Goal: Transaction & Acquisition: Purchase product/service

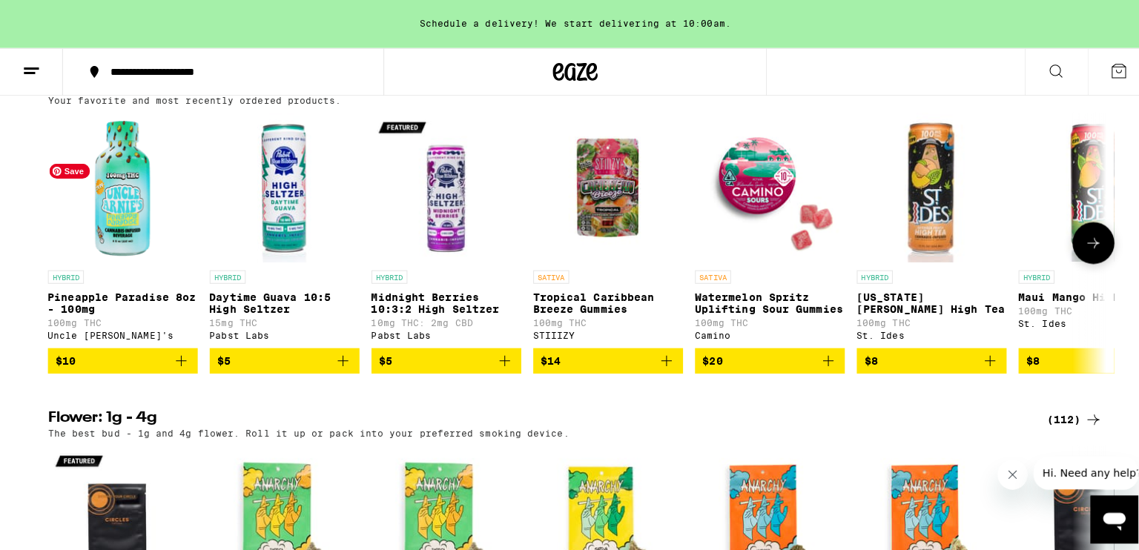
scroll to position [1557, 0]
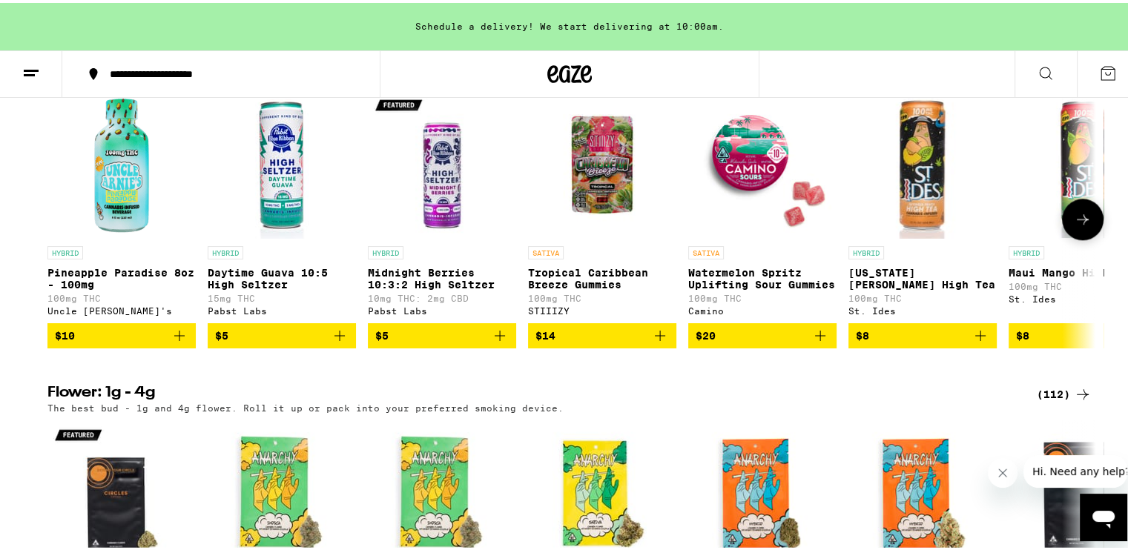
click at [179, 342] on icon "Add to bag" at bounding box center [180, 333] width 18 height 18
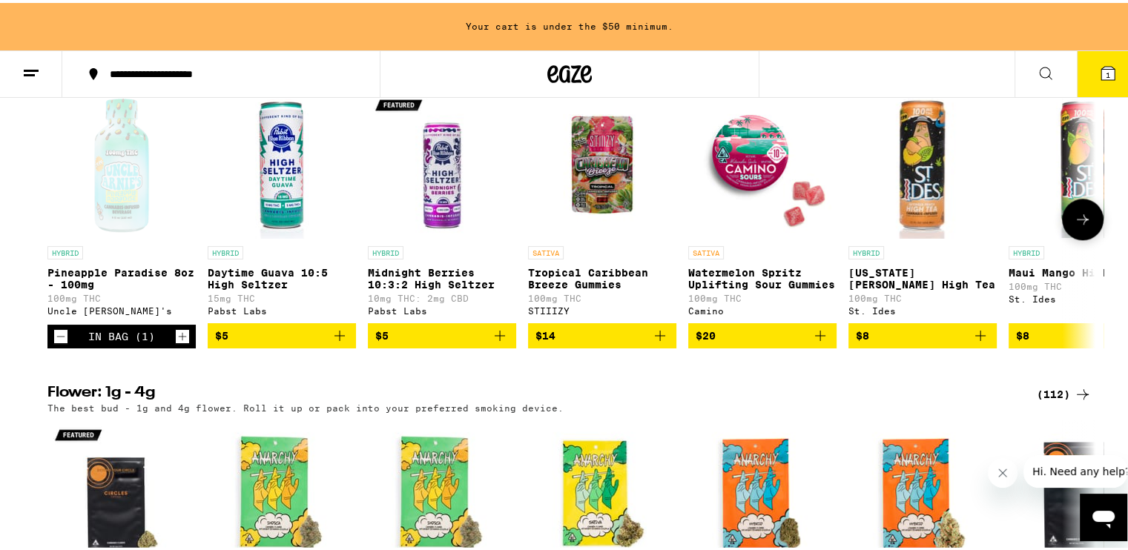
click at [179, 343] on icon "Increment" at bounding box center [182, 334] width 13 height 18
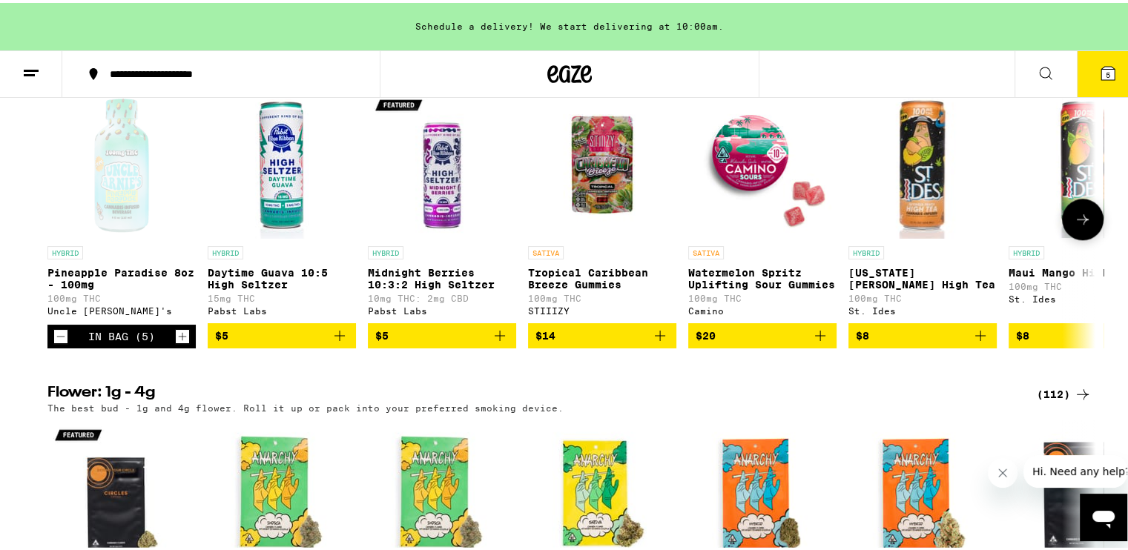
click at [179, 343] on icon "Increment" at bounding box center [182, 334] width 13 height 18
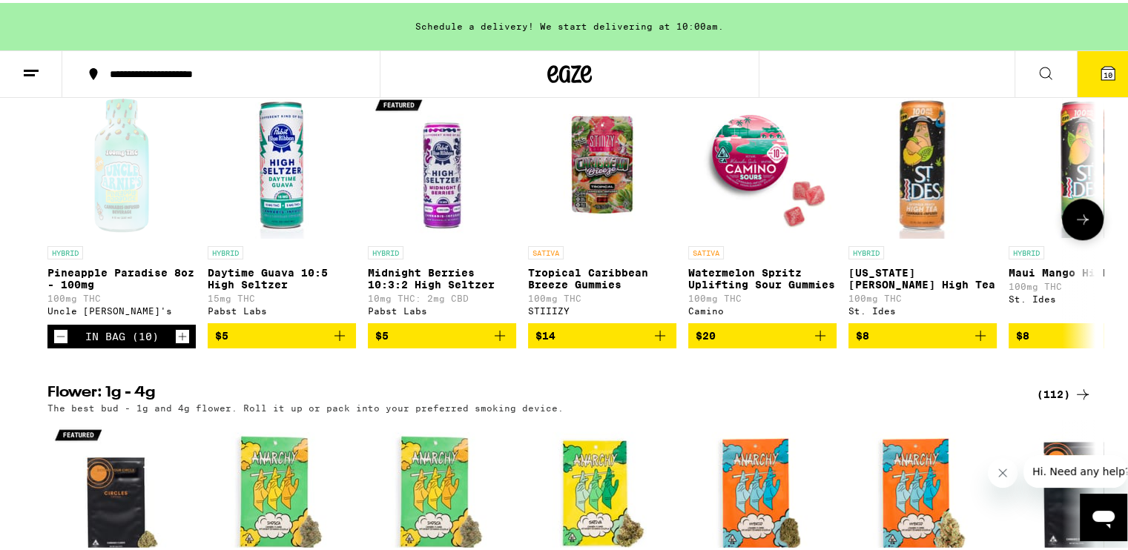
click at [179, 343] on icon "Increment" at bounding box center [182, 334] width 13 height 18
click at [1086, 69] on button "12" at bounding box center [1108, 71] width 62 height 46
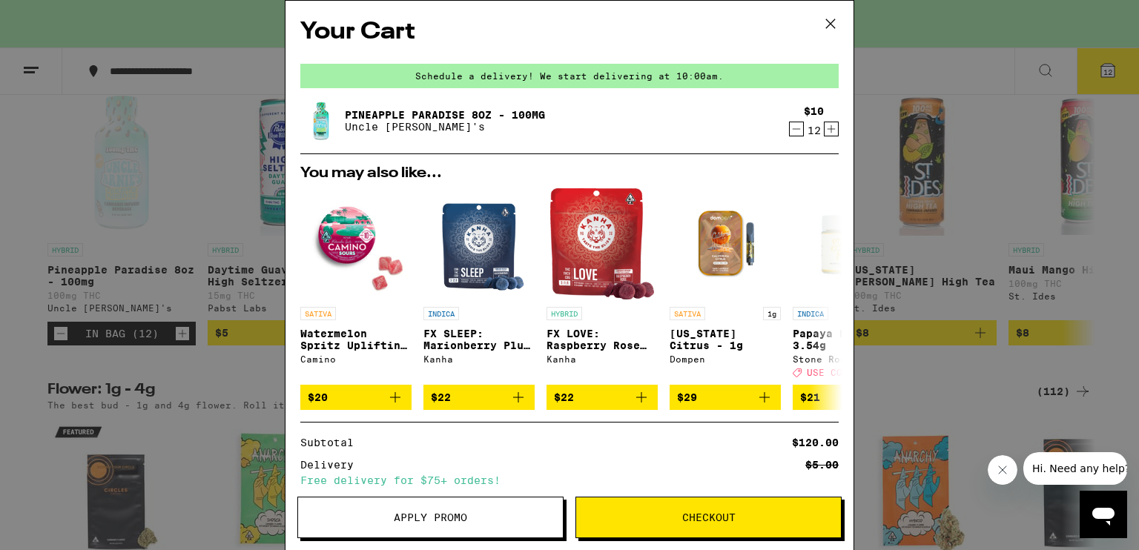
click at [682, 526] on button "Checkout" at bounding box center [708, 518] width 266 height 42
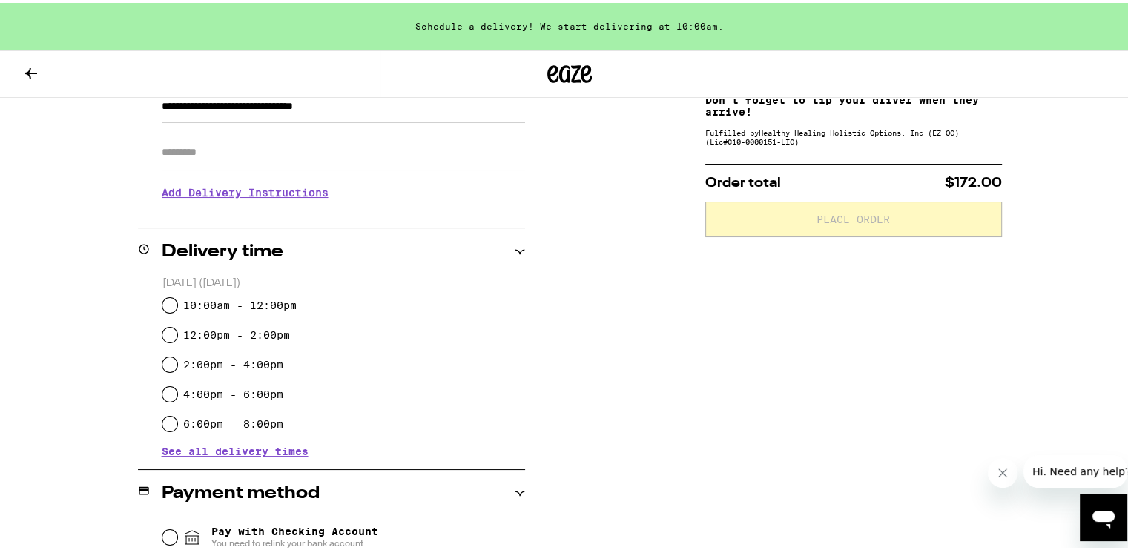
scroll to position [297, 0]
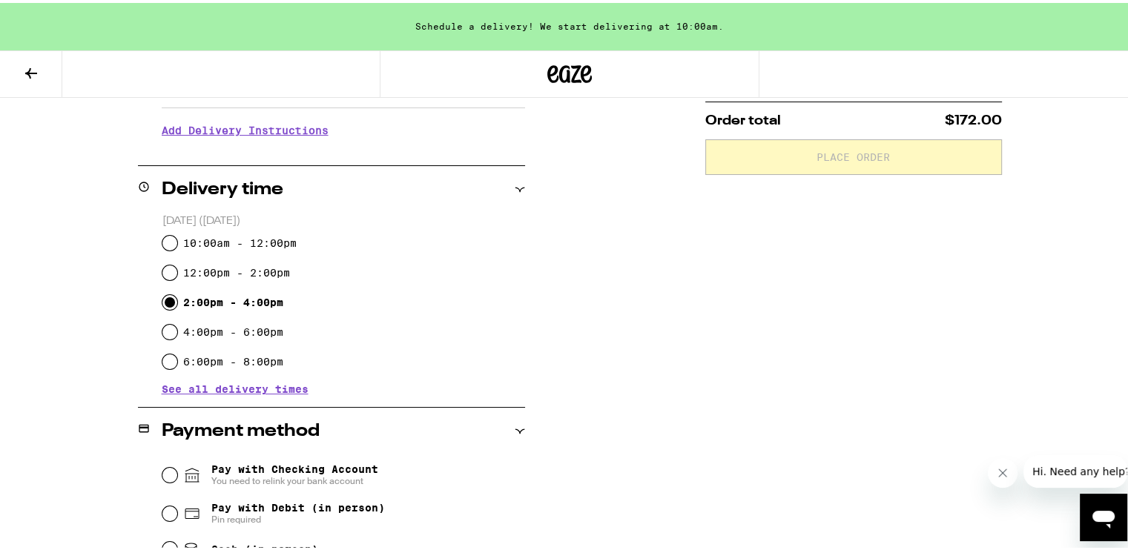
click at [162, 300] on input "2:00pm - 4:00pm" at bounding box center [169, 299] width 15 height 15
radio input "true"
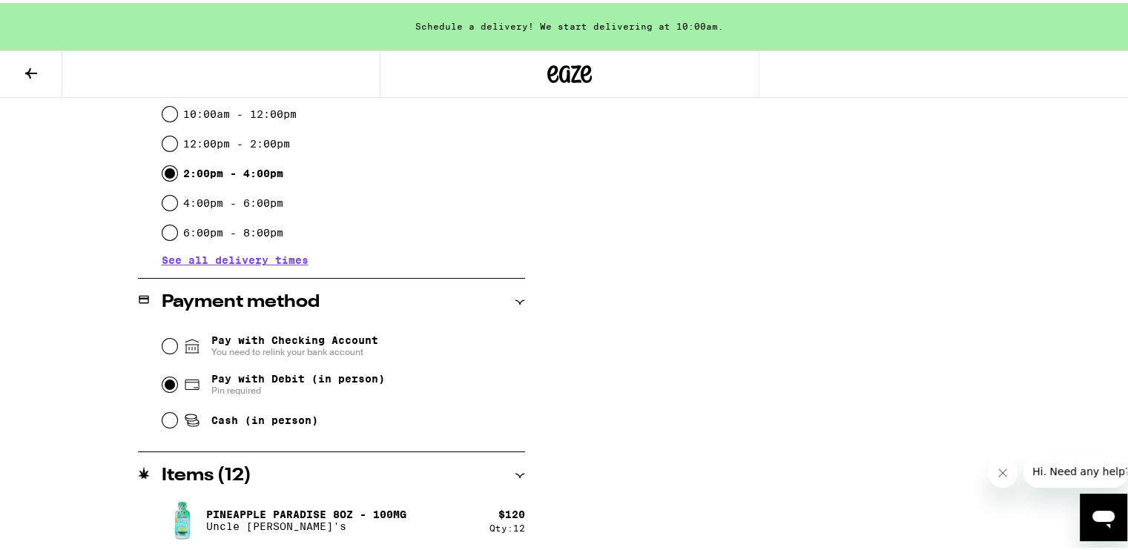
click at [162, 378] on input "Pay with Debit (in person) Pin required" at bounding box center [169, 381] width 15 height 15
radio input "true"
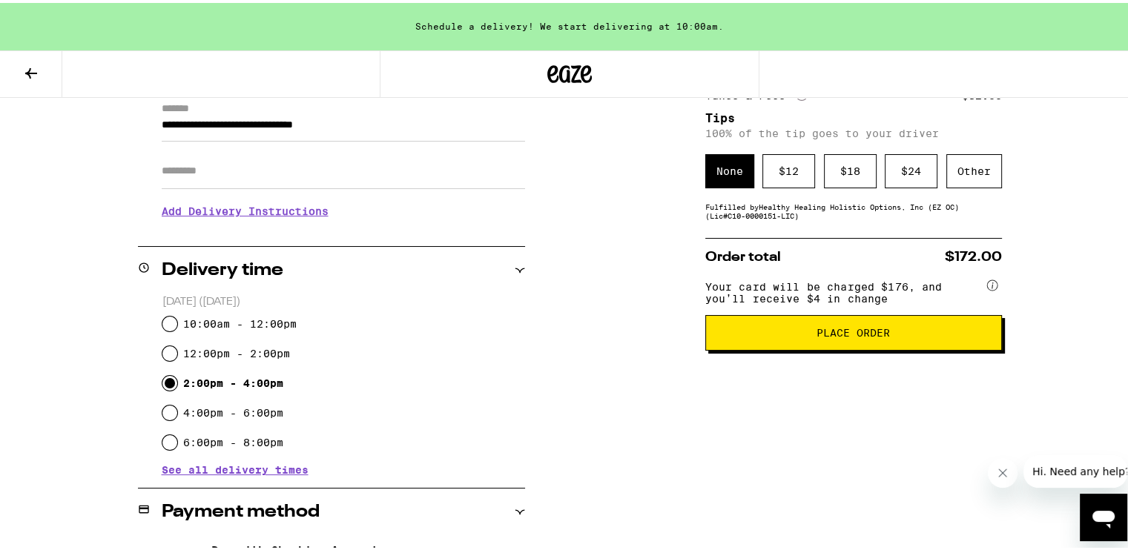
scroll to position [129, 0]
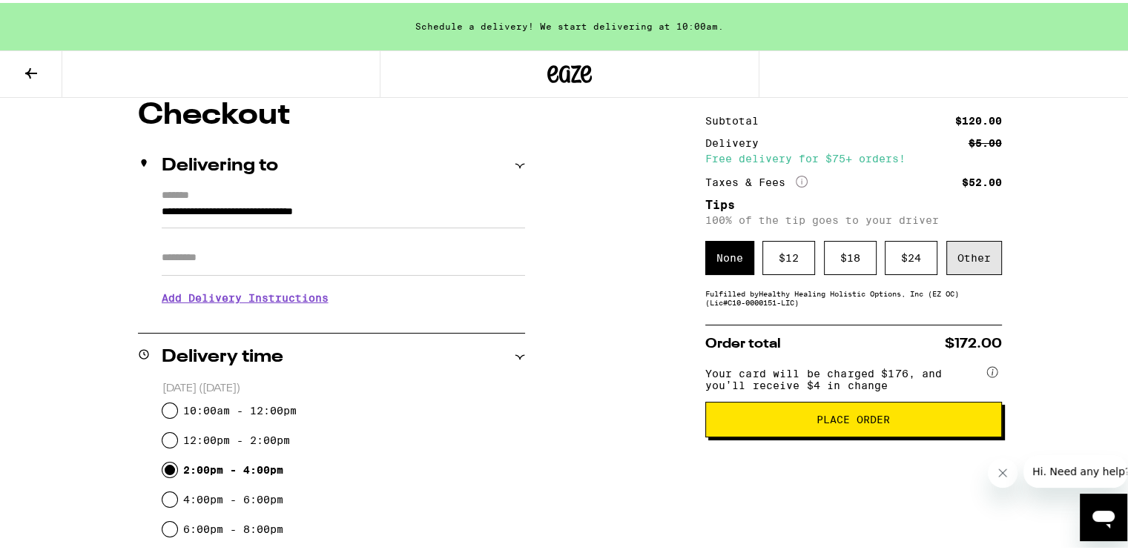
click at [972, 256] on div "Other" at bounding box center [974, 255] width 56 height 34
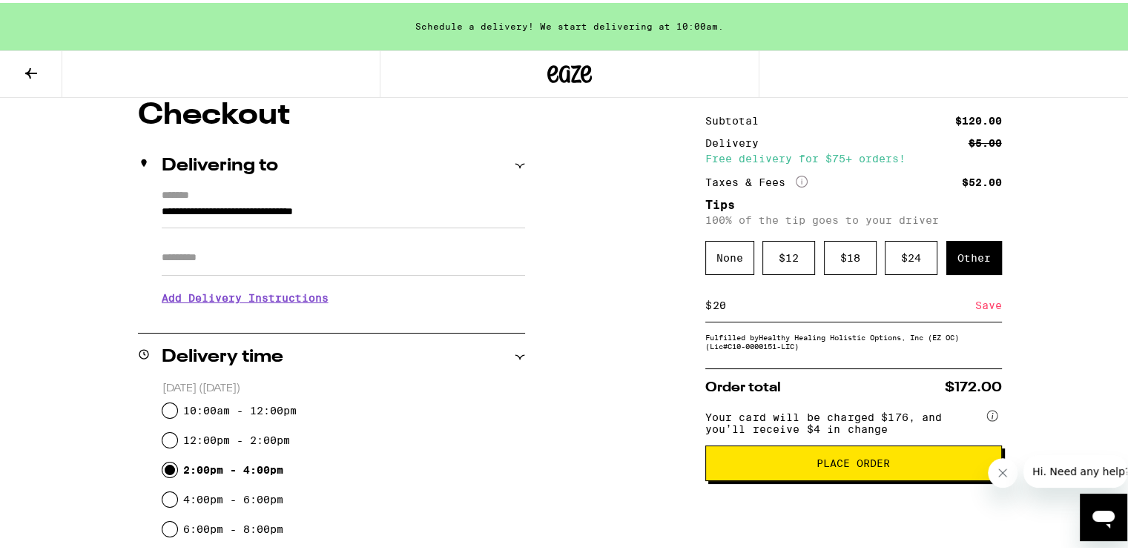
click at [976, 306] on div "Save" at bounding box center [988, 302] width 27 height 33
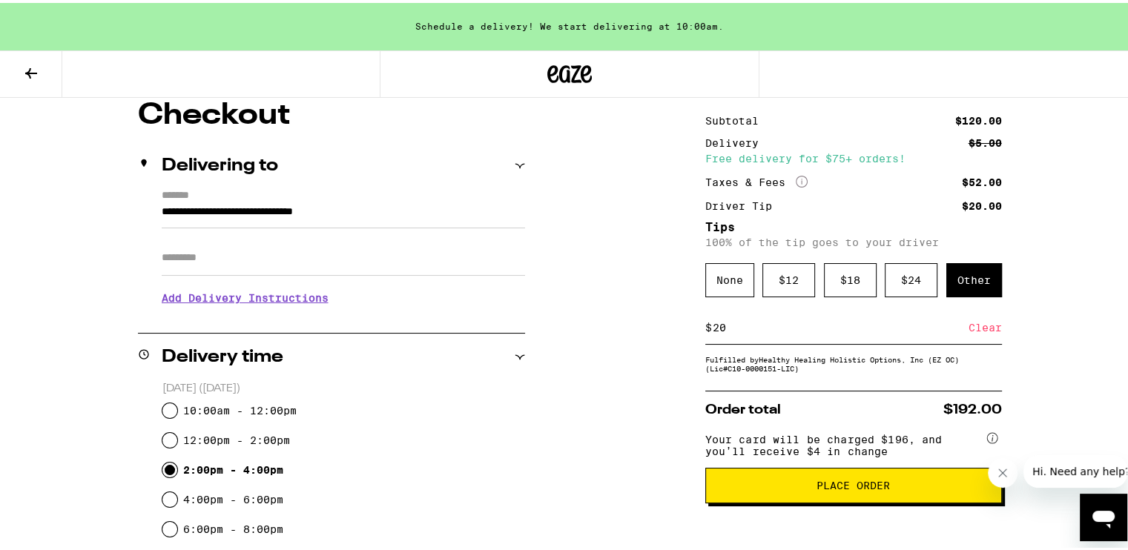
click at [721, 326] on input "20" at bounding box center [840, 324] width 257 height 13
type input "2"
click at [847, 280] on div "$ 18" at bounding box center [850, 277] width 53 height 34
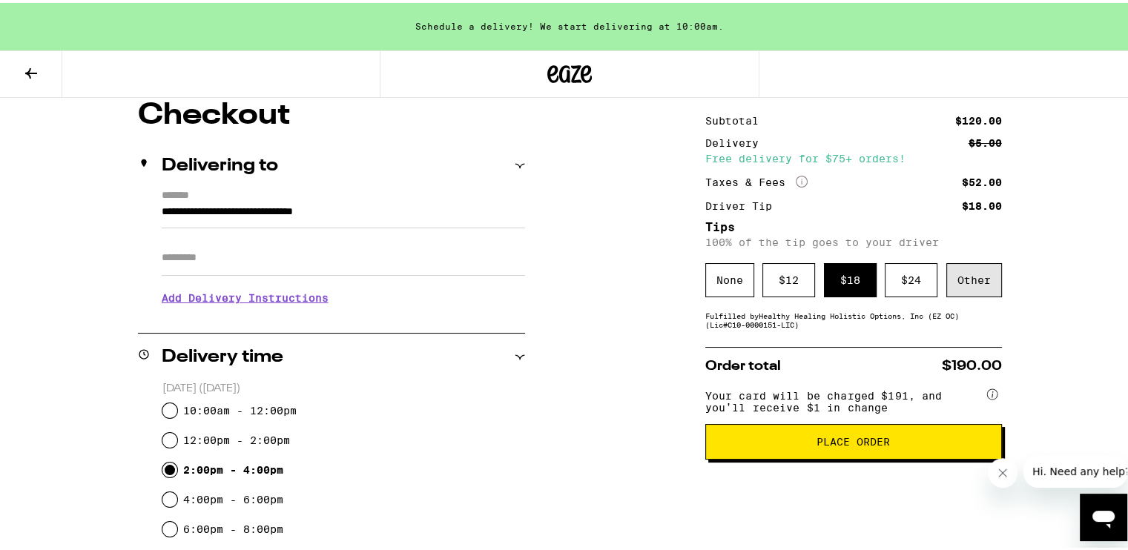
click at [971, 281] on div "Other" at bounding box center [974, 277] width 56 height 34
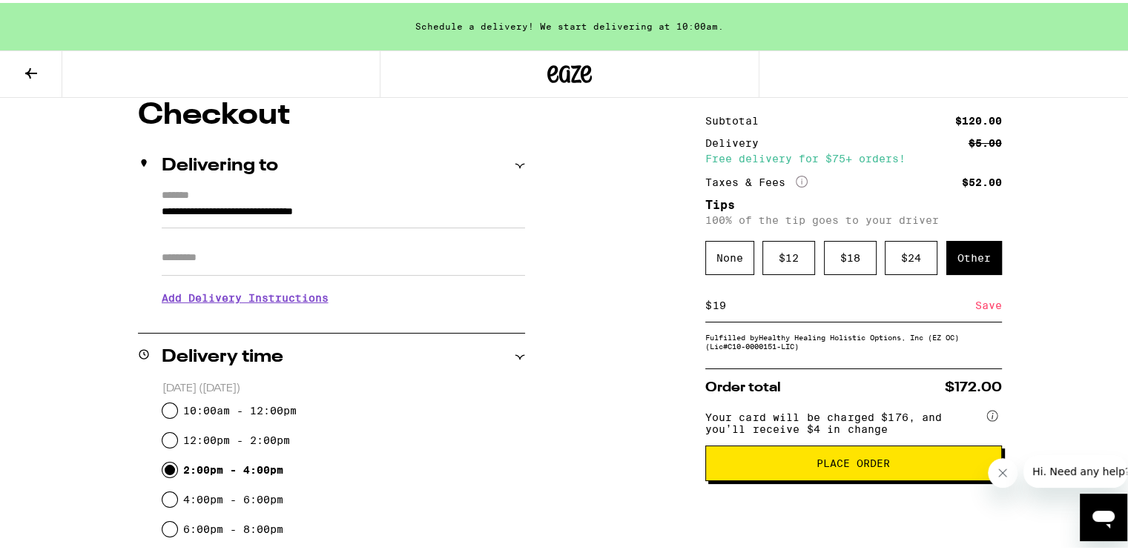
click at [975, 309] on div "Save" at bounding box center [988, 302] width 27 height 33
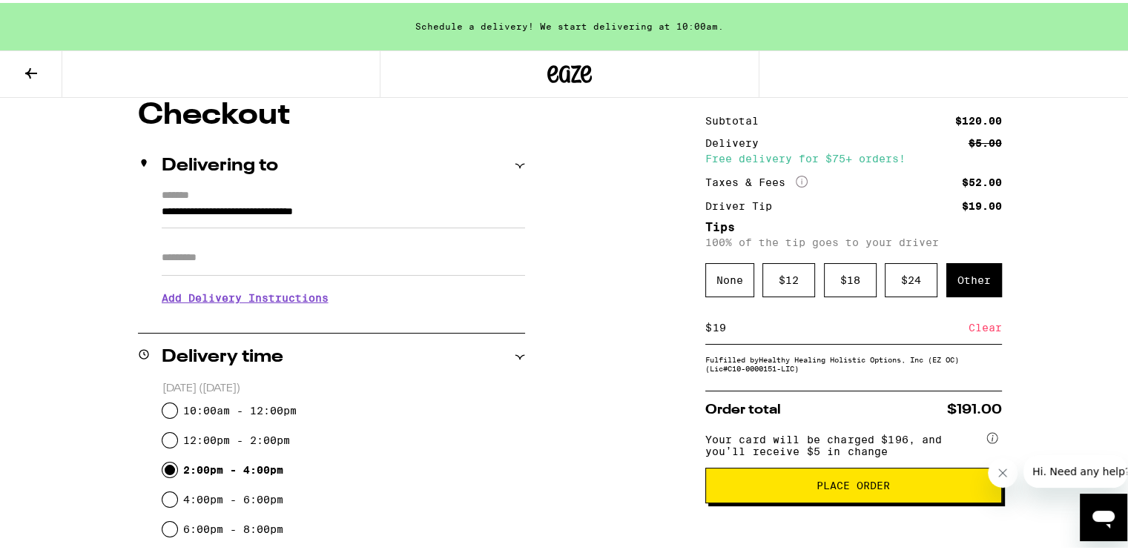
drag, startPoint x: 720, startPoint y: 327, endPoint x: 683, endPoint y: 332, distance: 37.4
click at [683, 332] on div "**********" at bounding box center [570, 473] width 1068 height 750
type input "21"
click at [981, 335] on div "Save" at bounding box center [988, 324] width 27 height 33
click at [919, 280] on div "$ 24" at bounding box center [911, 277] width 53 height 34
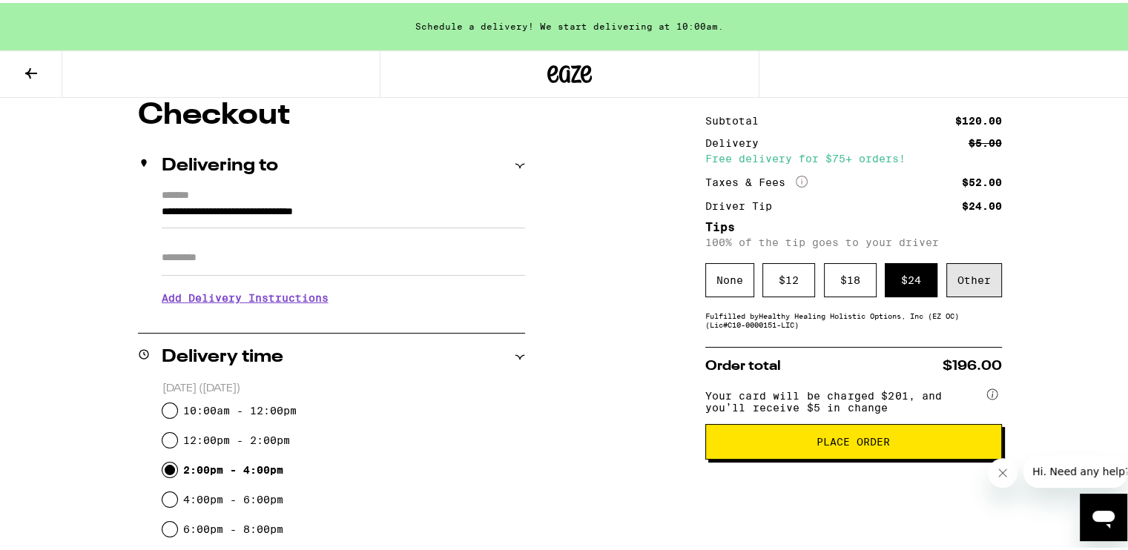
click at [975, 288] on div "Other" at bounding box center [974, 277] width 56 height 34
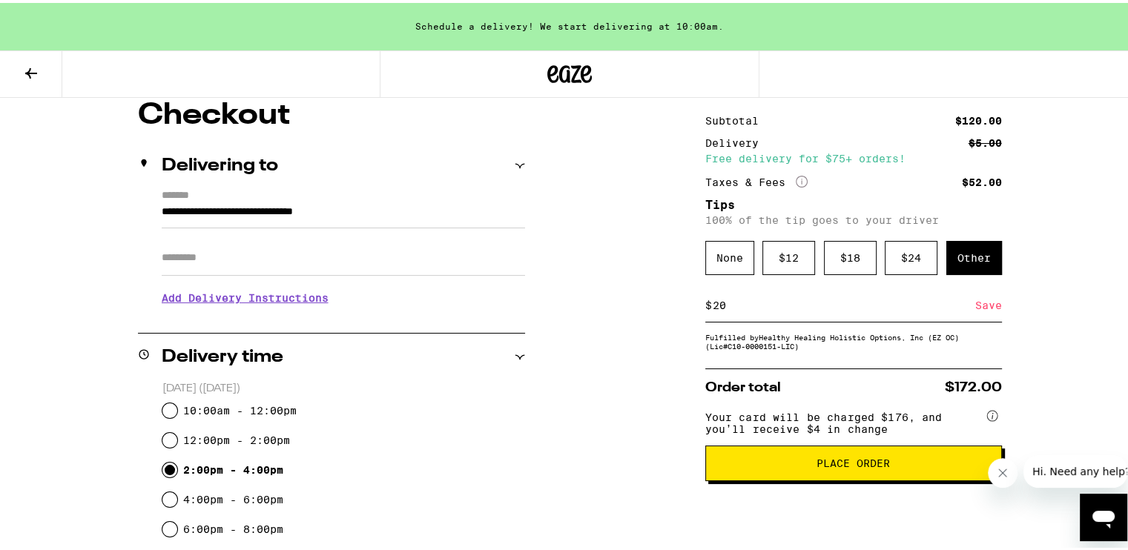
type input "20"
click at [975, 308] on div "Save" at bounding box center [988, 302] width 27 height 33
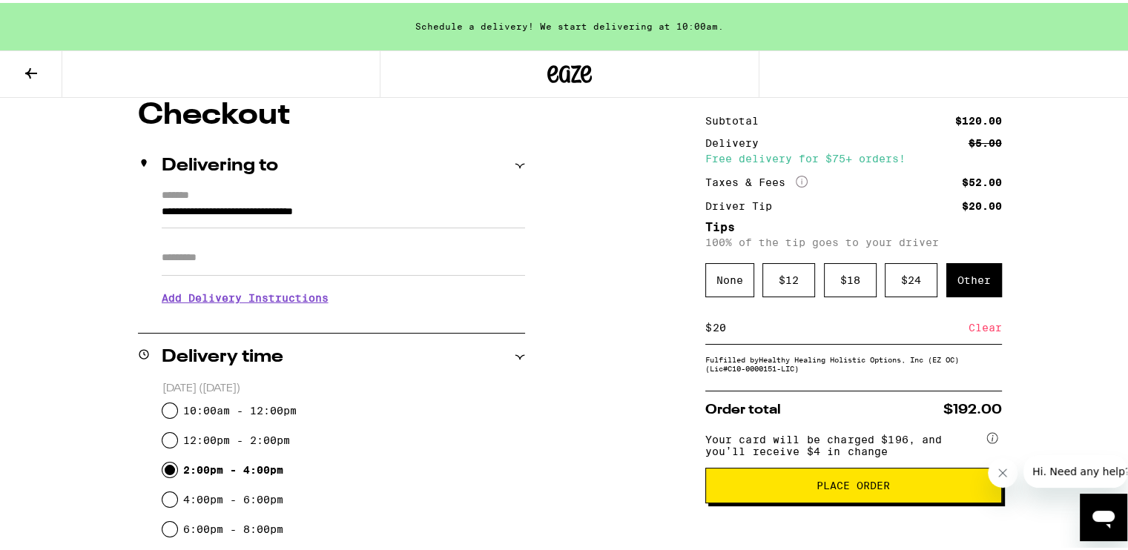
click at [871, 498] on button "Place Order" at bounding box center [853, 483] width 297 height 36
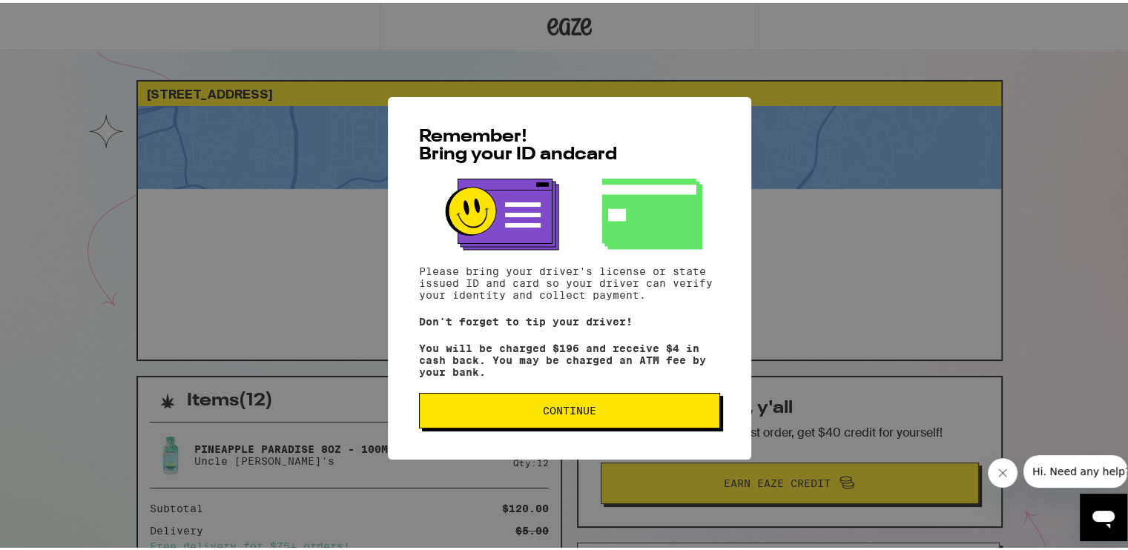
click at [593, 410] on span "Continue" at bounding box center [570, 408] width 276 height 10
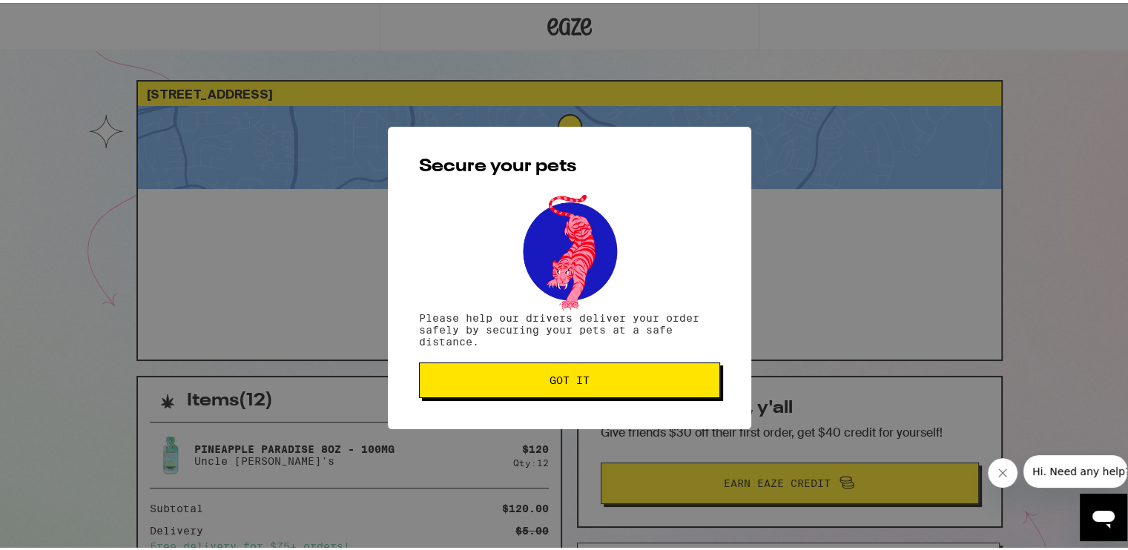
click at [566, 377] on span "Got it" at bounding box center [569, 377] width 40 height 10
